Goal: Task Accomplishment & Management: Use online tool/utility

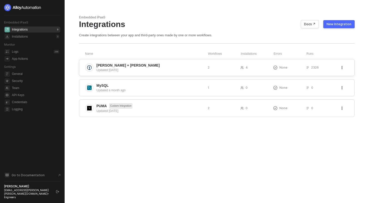
click at [122, 65] on span "Kuehne + Nagel" at bounding box center [127, 65] width 63 height 5
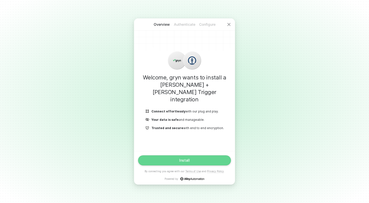
click at [190, 157] on button "Install" at bounding box center [184, 160] width 93 height 10
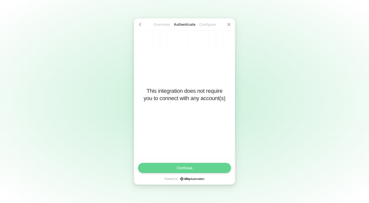
click at [189, 169] on div "Continue" at bounding box center [185, 168] width 16 height 4
